Goal: Transaction & Acquisition: Purchase product/service

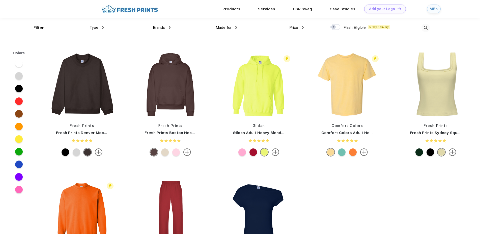
scroll to position [0, 0]
click at [161, 28] on span "Brands" at bounding box center [159, 27] width 12 height 5
click at [165, 25] on div "Brands" at bounding box center [162, 27] width 18 height 6
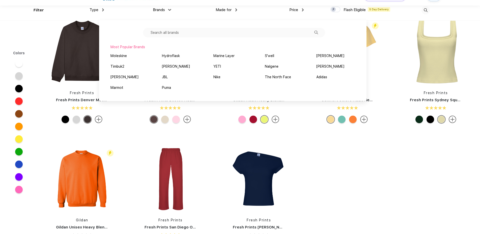
scroll to position [26, 0]
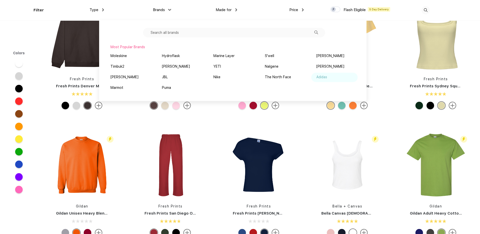
click at [316, 80] on div "Adidas" at bounding box center [321, 76] width 11 height 5
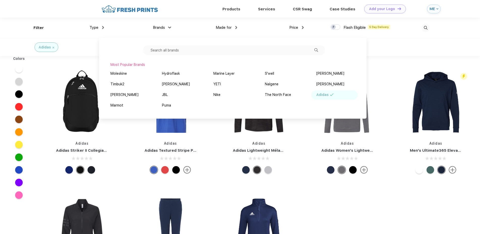
click at [391, 201] on div "Adidas Adidas Striker II Collegiate Team Backpack Flash Eligible 5 Day Delivery…" at bounding box center [259, 185] width 442 height 254
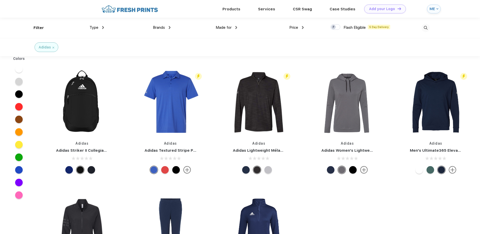
click at [96, 27] on span "Type" at bounding box center [93, 27] width 9 height 5
click at [103, 27] on img at bounding box center [103, 27] width 2 height 3
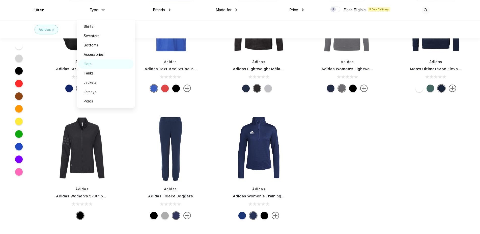
scroll to position [51, 0]
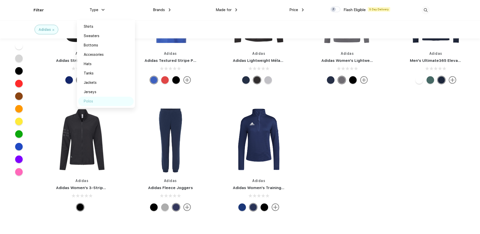
click at [89, 100] on div "Polos" at bounding box center [88, 101] width 9 height 5
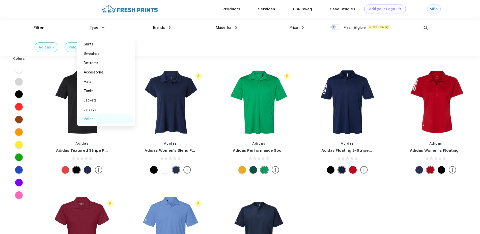
click at [183, 43] on div "Adidas Polos" at bounding box center [240, 47] width 480 height 18
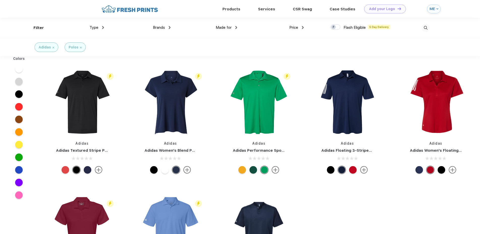
click at [37, 28] on div "Filter" at bounding box center [39, 28] width 10 height 6
click at [165, 26] on div "Brands" at bounding box center [162, 28] width 18 height 6
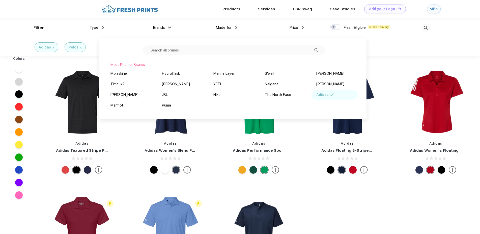
click at [228, 27] on span "Made for" at bounding box center [224, 27] width 16 height 5
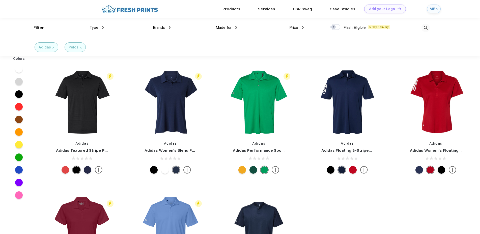
click at [231, 27] on div "Made for" at bounding box center [226, 28] width 21 height 6
click at [218, 45] on div "Unisex" at bounding box center [215, 44] width 11 height 5
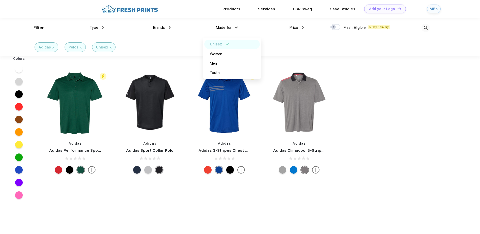
click at [435, 8] on div "ME" at bounding box center [434, 9] width 14 height 9
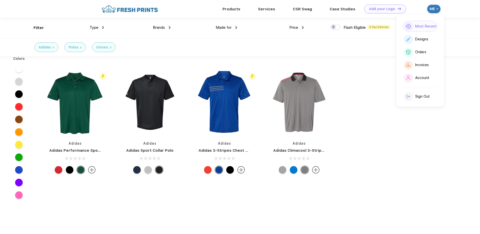
click at [425, 27] on div "Most Recent" at bounding box center [425, 26] width 21 height 4
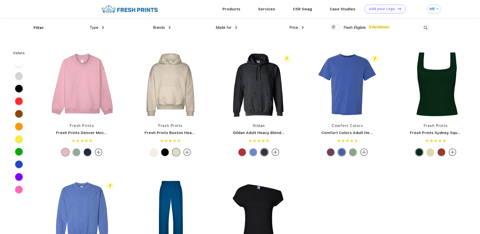
scroll to position [0, 0]
click at [427, 26] on img at bounding box center [425, 27] width 8 height 8
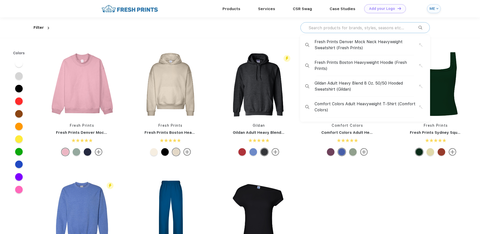
click at [369, 26] on input "text" at bounding box center [363, 28] width 110 height 6
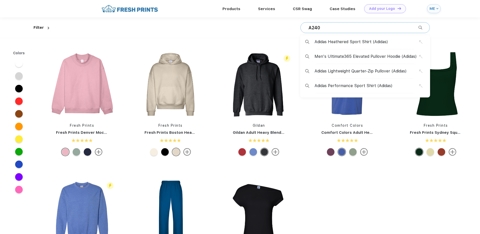
type input "A240"
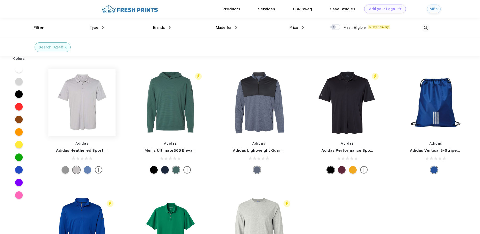
click at [91, 109] on img at bounding box center [81, 102] width 67 height 67
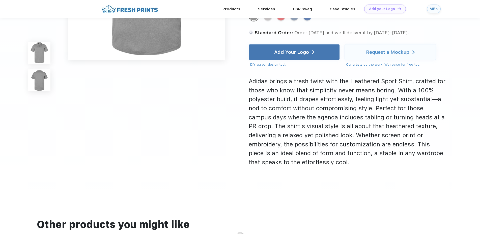
scroll to position [142, 0]
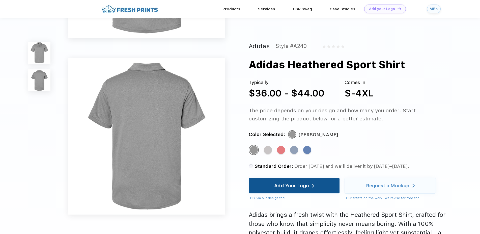
click at [308, 187] on div "Add Your Logo" at bounding box center [291, 185] width 35 height 5
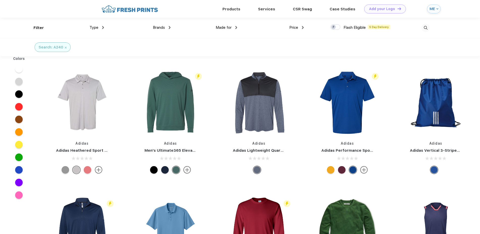
click at [86, 172] on div at bounding box center [88, 170] width 8 height 8
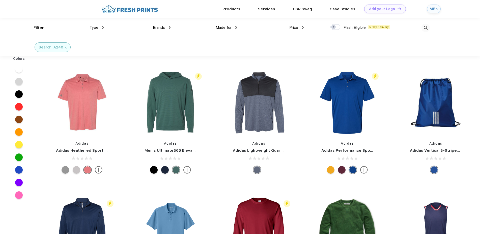
click at [64, 170] on div at bounding box center [66, 170] width 8 height 8
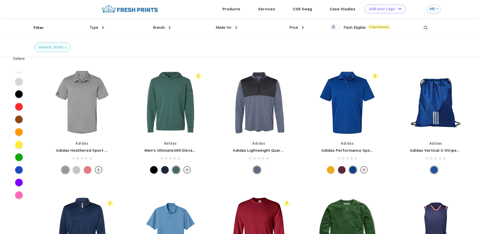
click at [123, 51] on div "Search: A240" at bounding box center [240, 47] width 480 height 18
click at [64, 48] on div "Search: A240" at bounding box center [53, 47] width 28 height 5
click at [425, 28] on img at bounding box center [425, 28] width 8 height 8
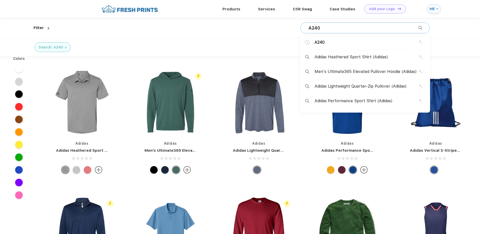
click at [362, 25] on div "A240 A240 Adidas Heathered Sport Shirt (Adidas) Men's Ultimate365 Elevated Pull…" at bounding box center [364, 27] width 129 height 11
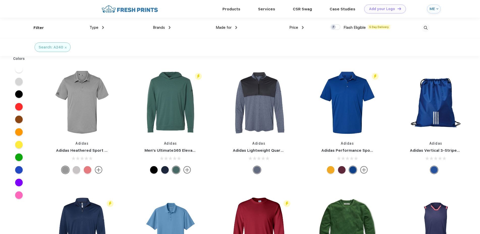
click at [425, 28] on img at bounding box center [425, 28] width 8 height 8
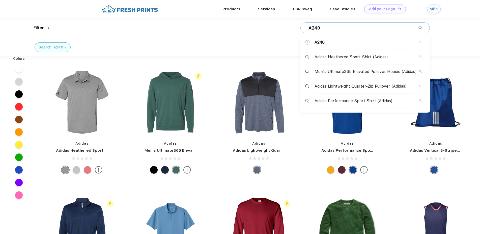
click at [320, 28] on input "A240" at bounding box center [363, 28] width 110 height 6
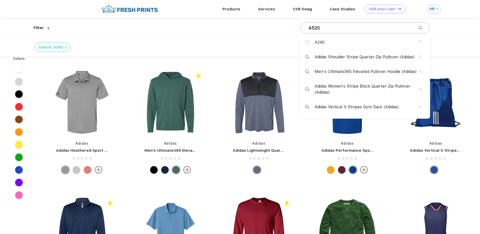
type input "A520"
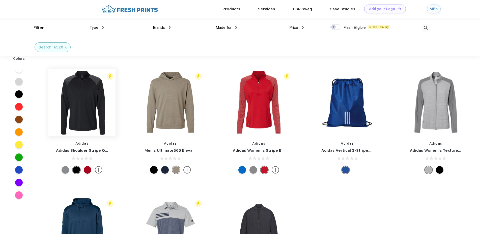
scroll to position [0, 0]
click at [86, 104] on img at bounding box center [81, 101] width 67 height 67
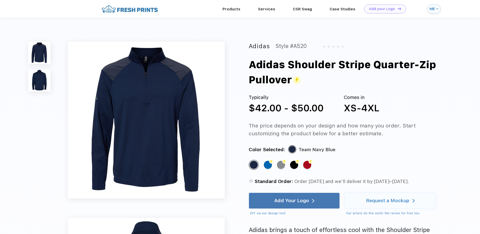
click at [320, 76] on div "Adidas Shoulder Stripe Quarter-Zip Pullover" at bounding box center [357, 72] width 216 height 30
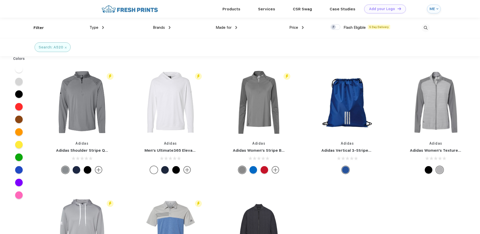
scroll to position [0, 0]
click at [264, 122] on img at bounding box center [258, 101] width 67 height 67
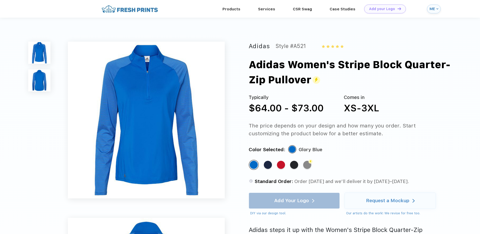
scroll to position [0, 0]
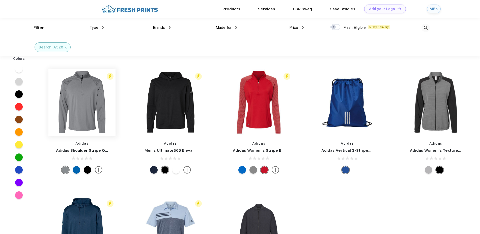
scroll to position [0, 0]
click at [77, 116] on img at bounding box center [81, 101] width 67 height 67
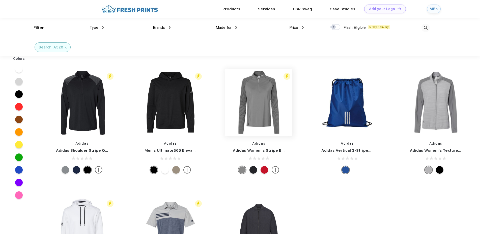
scroll to position [0, 0]
click at [253, 101] on img at bounding box center [258, 101] width 67 height 67
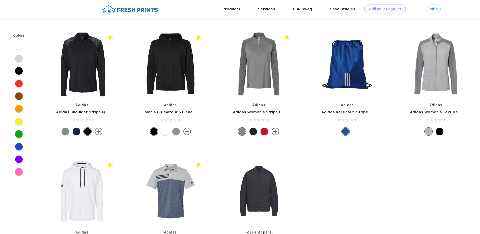
scroll to position [0, 0]
